Goal: Information Seeking & Learning: Compare options

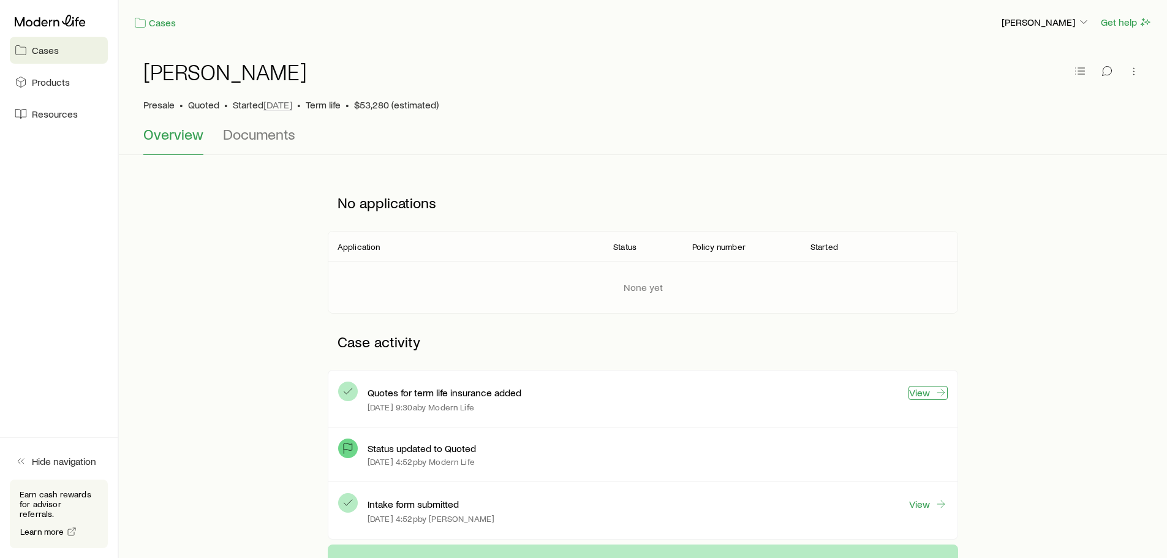
click at [922, 395] on link "View" at bounding box center [928, 393] width 39 height 14
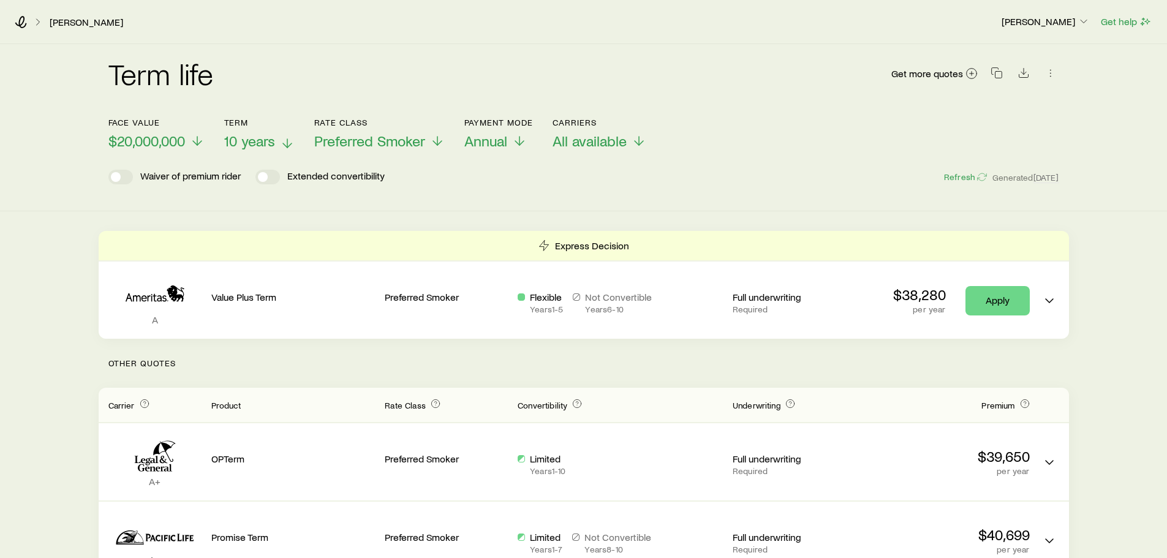
click at [287, 143] on line at bounding box center [287, 143] width 0 height 9
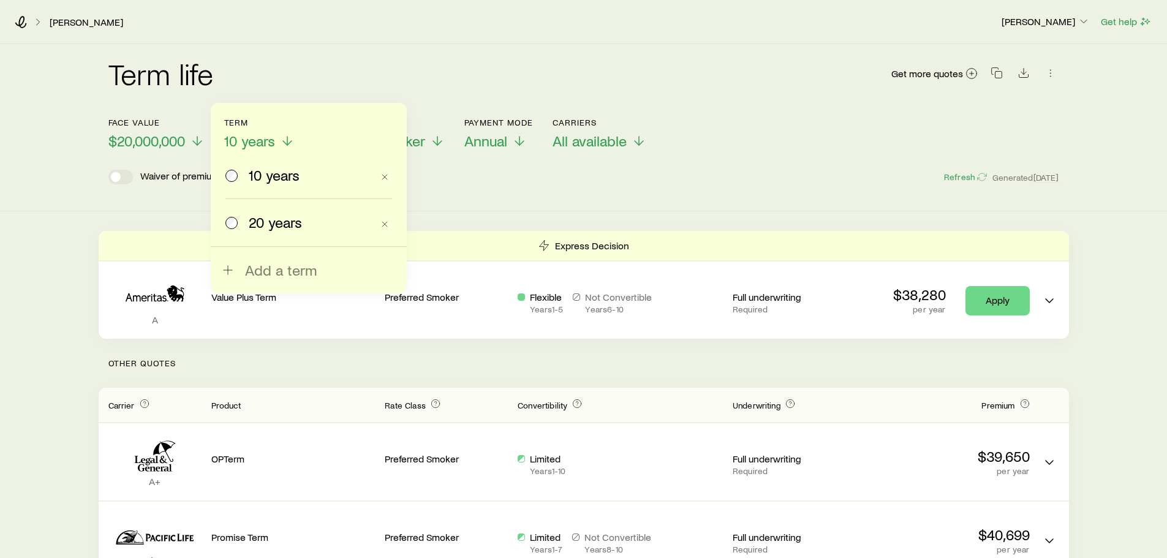
click at [264, 221] on span "20 years" at bounding box center [275, 222] width 53 height 17
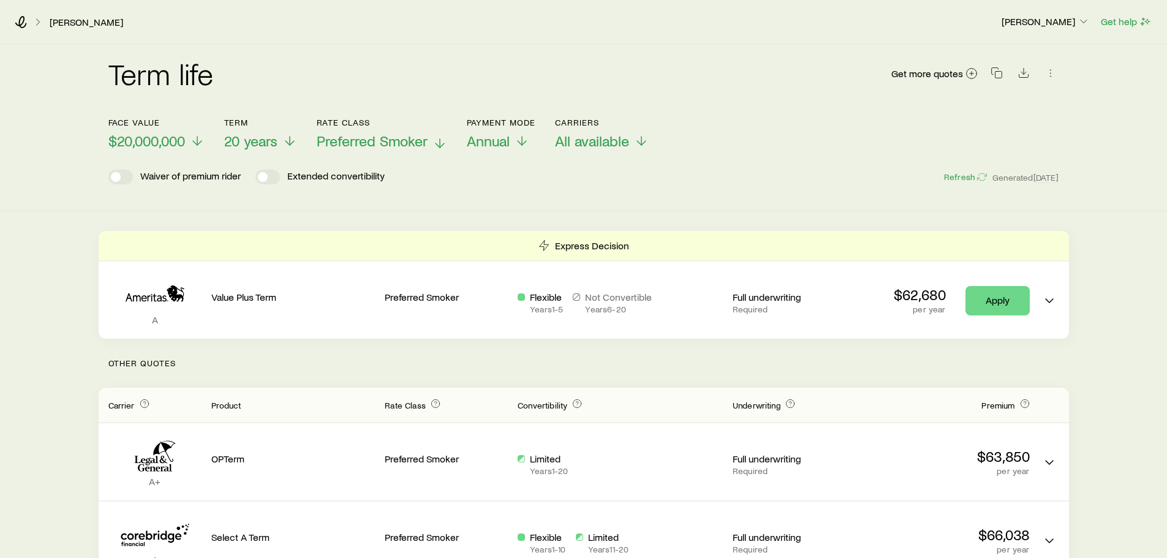
click at [439, 142] on icon at bounding box center [440, 143] width 15 height 15
click at [438, 142] on icon at bounding box center [438, 143] width 15 height 15
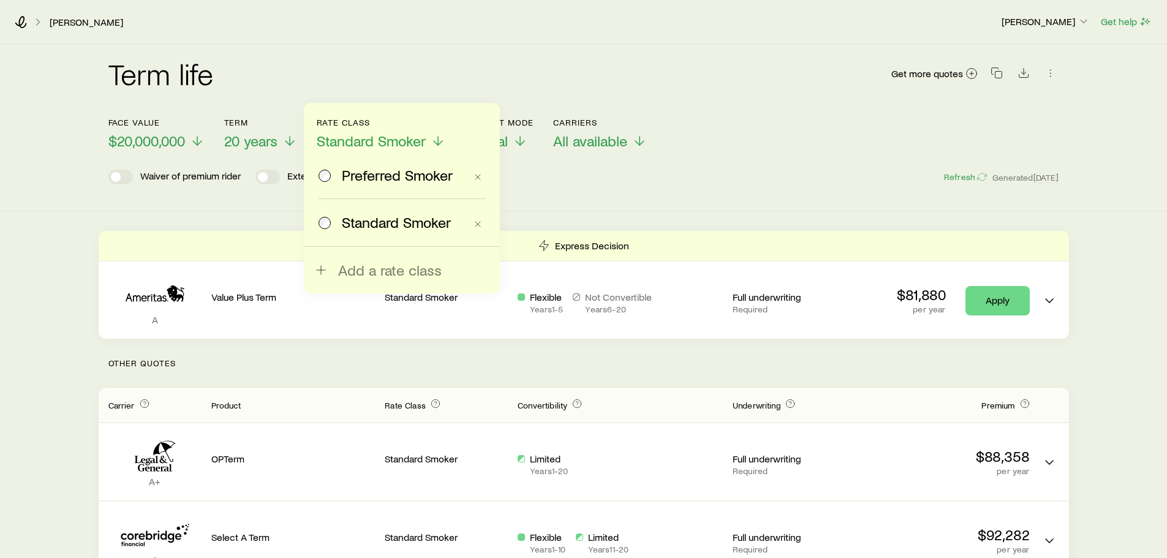
click at [373, 175] on span "Preferred Smoker" at bounding box center [397, 175] width 111 height 17
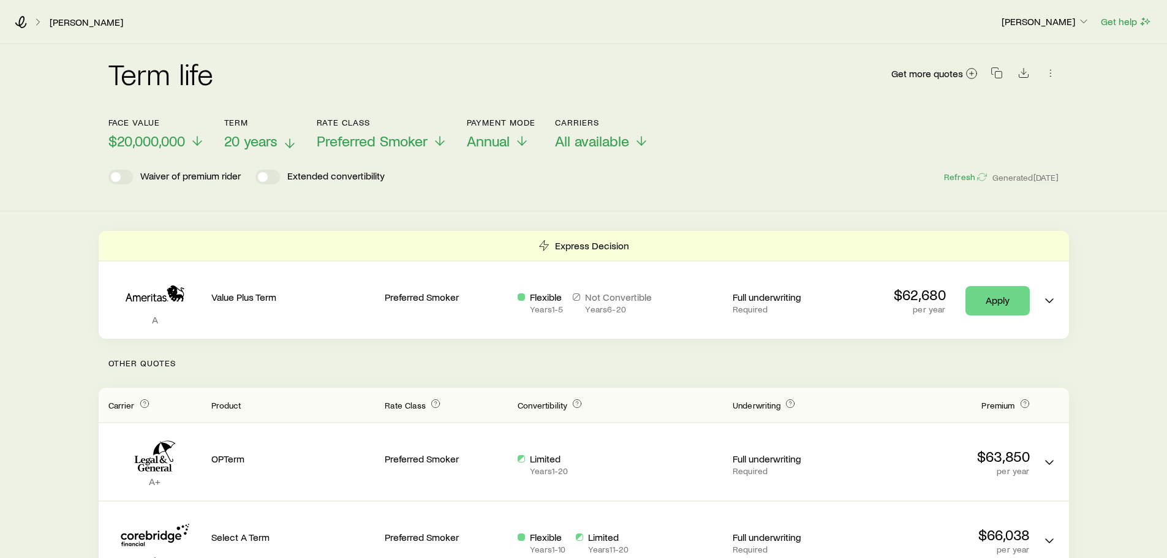
click at [290, 146] on line at bounding box center [290, 143] width 0 height 9
click at [180, 159] on header "Face value $20,000,000 Term 20 years Rate Class Preferred Smoker Payment Mode A…" at bounding box center [583, 155] width 951 height 74
click at [197, 141] on icon at bounding box center [197, 143] width 15 height 15
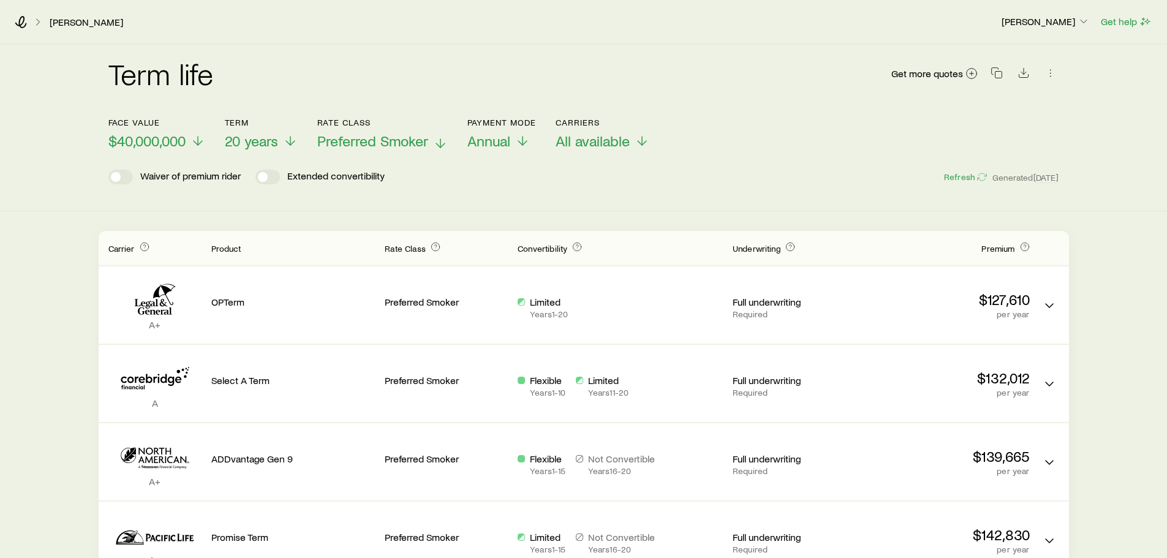
click at [441, 140] on line at bounding box center [441, 143] width 0 height 9
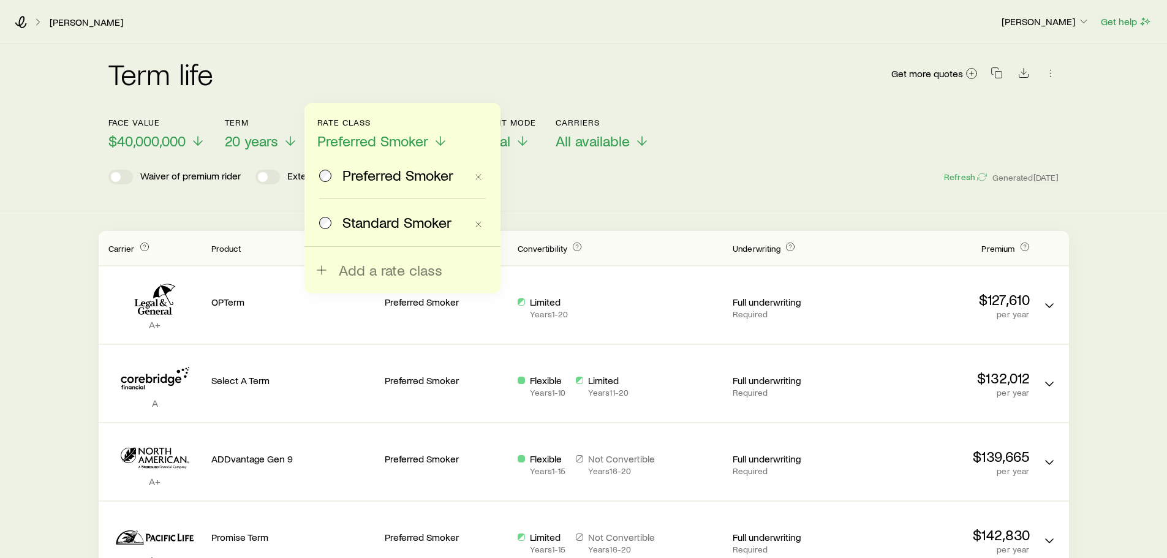
click at [387, 216] on span "Standard Smoker" at bounding box center [397, 222] width 109 height 17
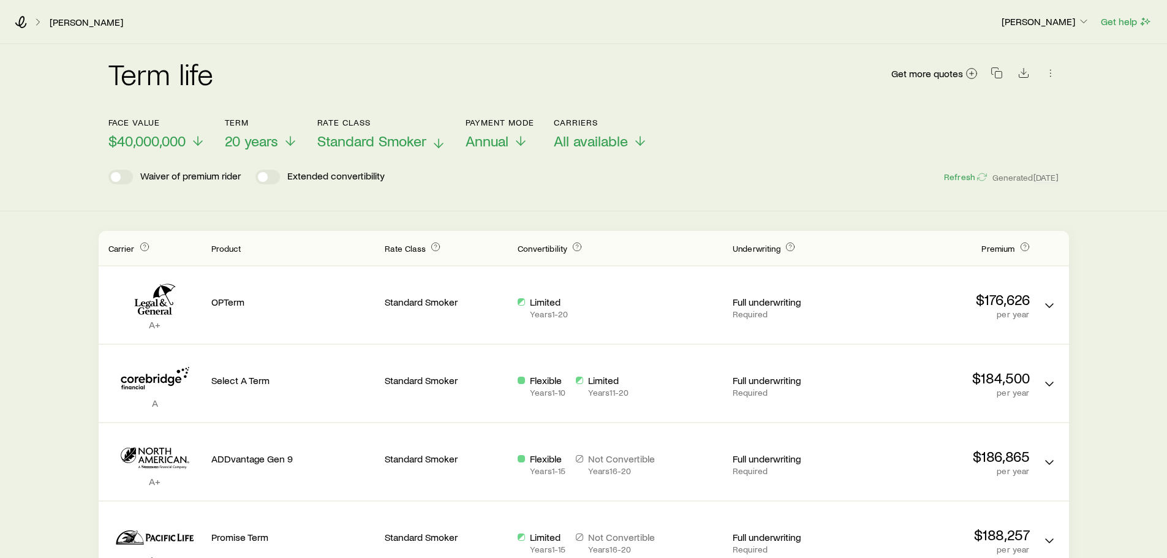
click at [439, 144] on icon at bounding box center [438, 143] width 15 height 15
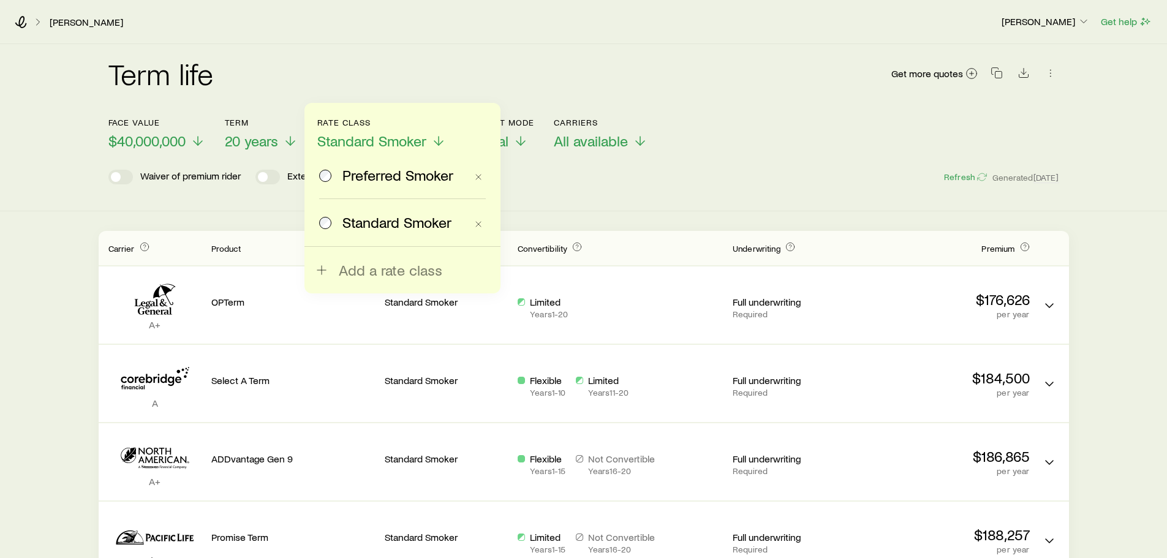
click at [369, 178] on span "Preferred Smoker" at bounding box center [398, 175] width 111 height 17
